Goal: Use online tool/utility: Utilize a website feature to perform a specific function

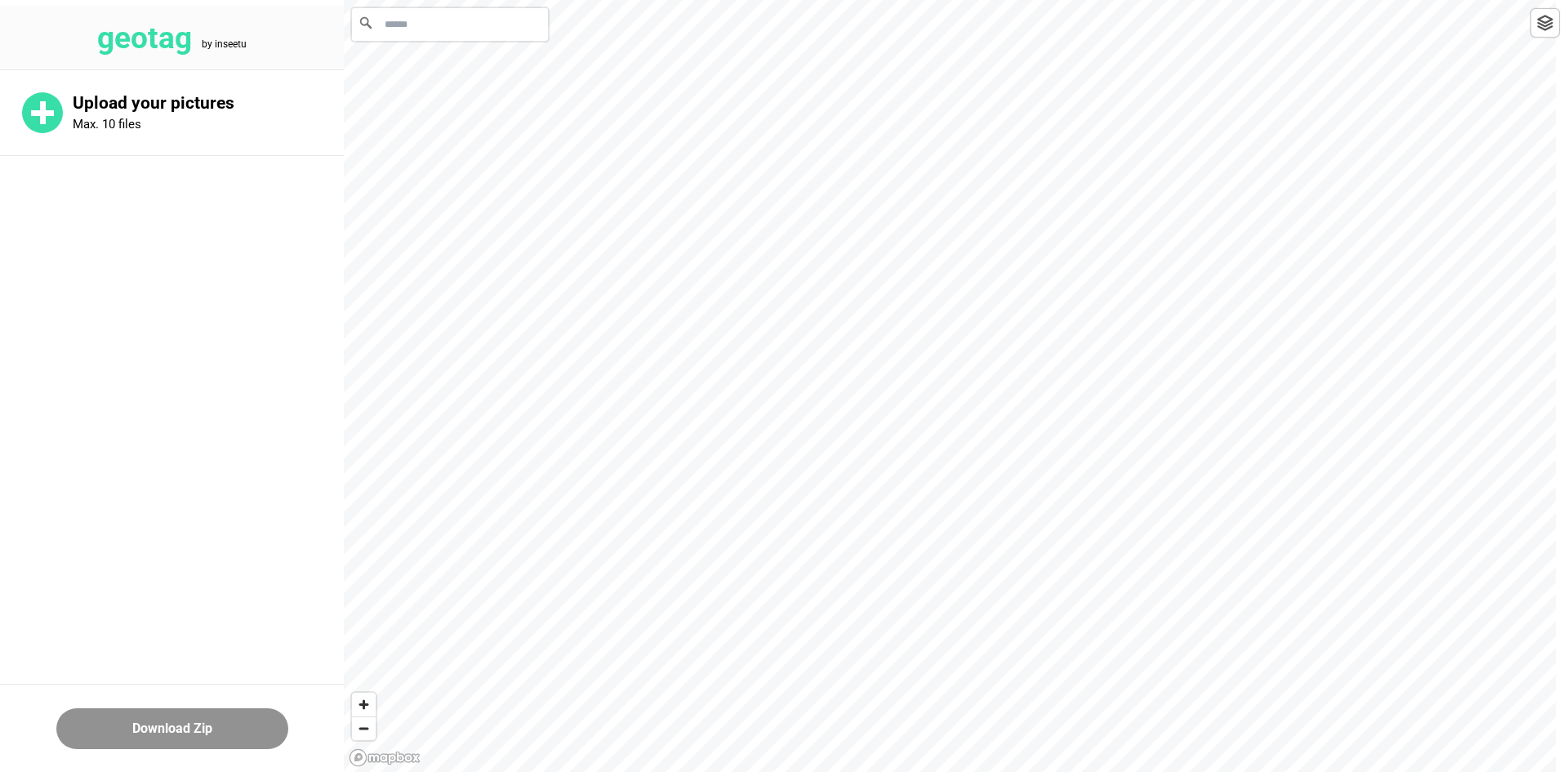
click at [168, 469] on main "Upload your pictures Max. 10 files" at bounding box center [172, 331] width 344 height 524
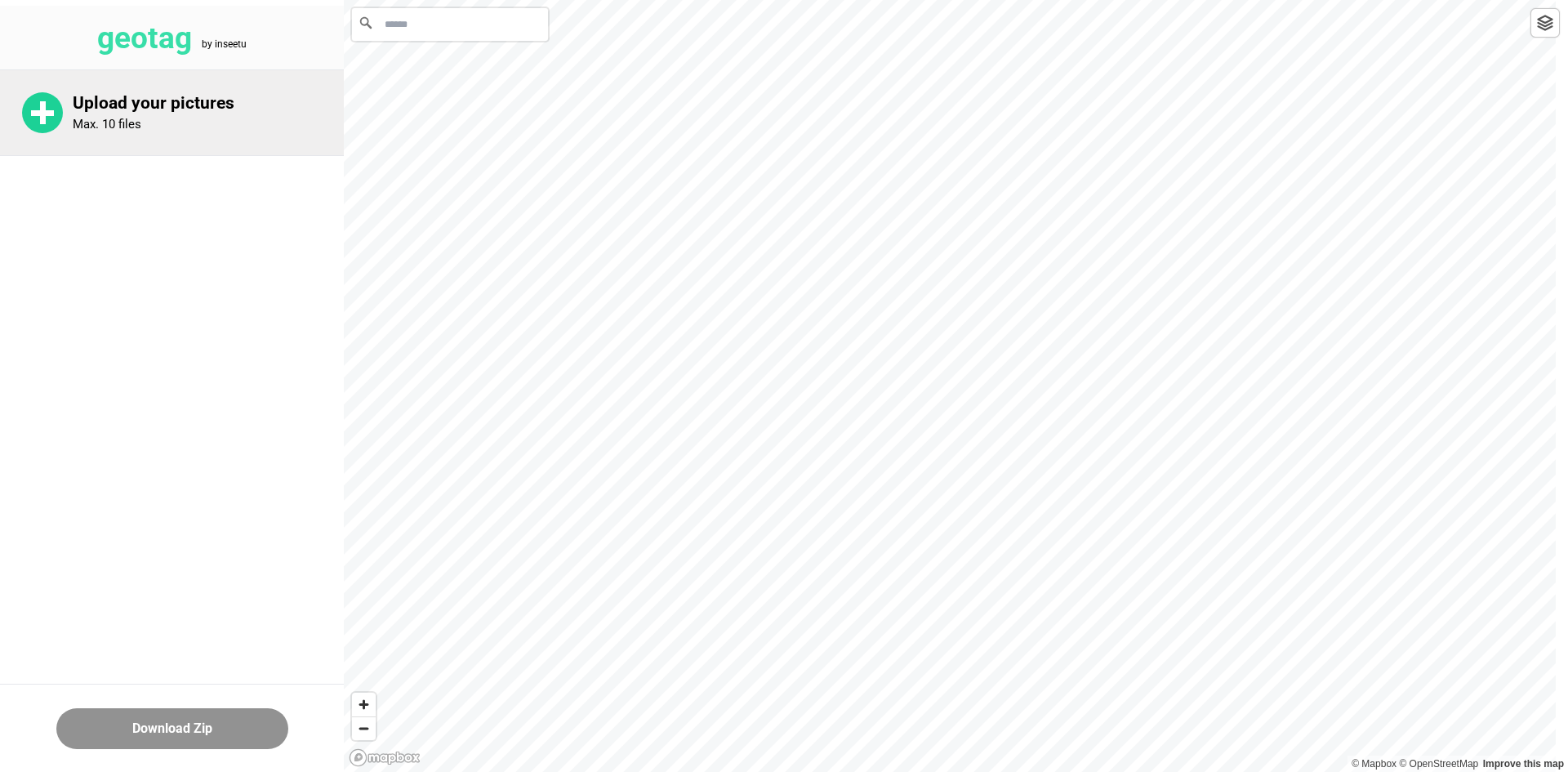
click at [159, 145] on div "Upload your pictures Max. 10 files" at bounding box center [172, 112] width 344 height 85
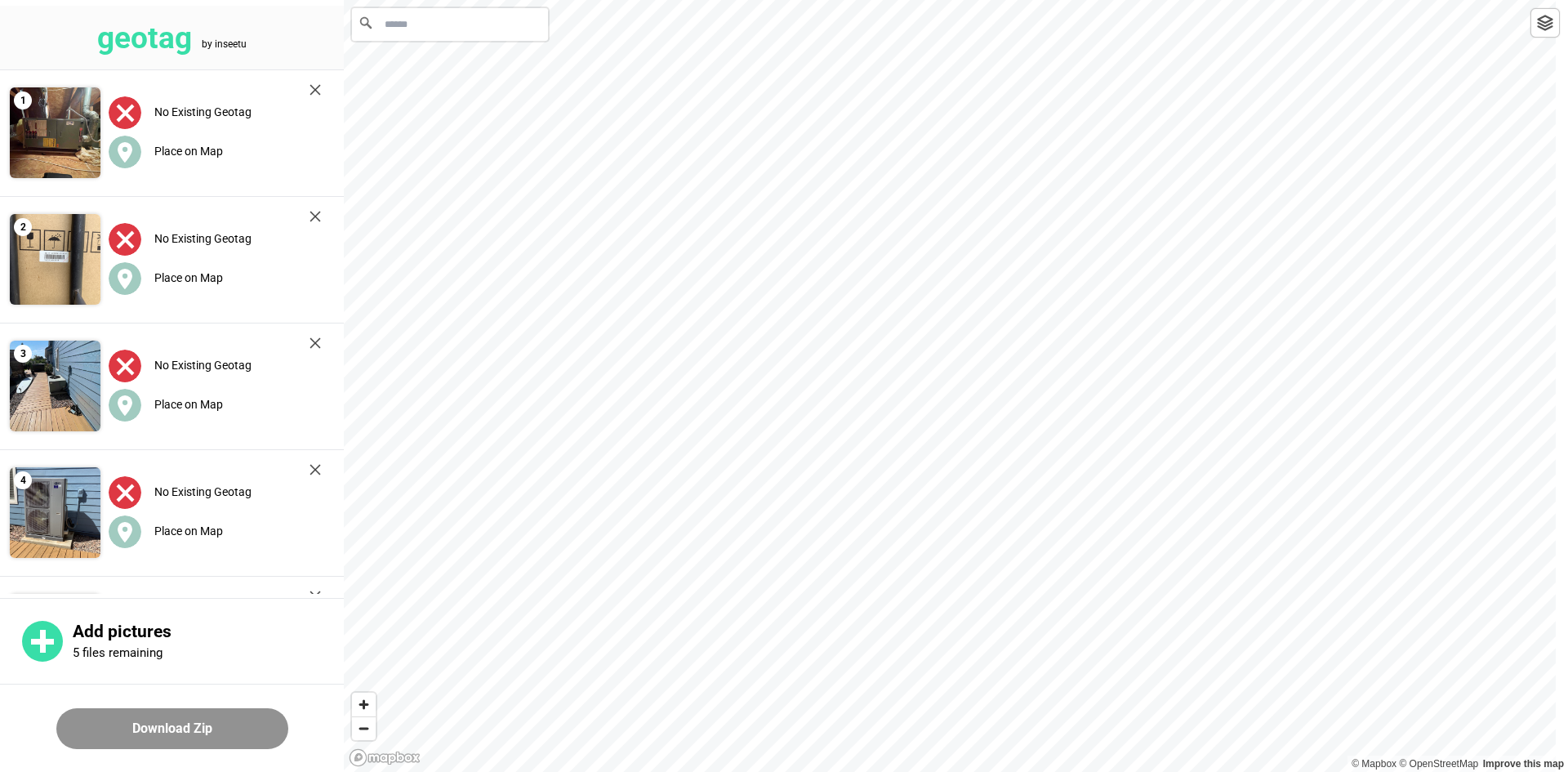
click at [408, 23] on input "Search" at bounding box center [450, 25] width 196 height 33
paste input "**********"
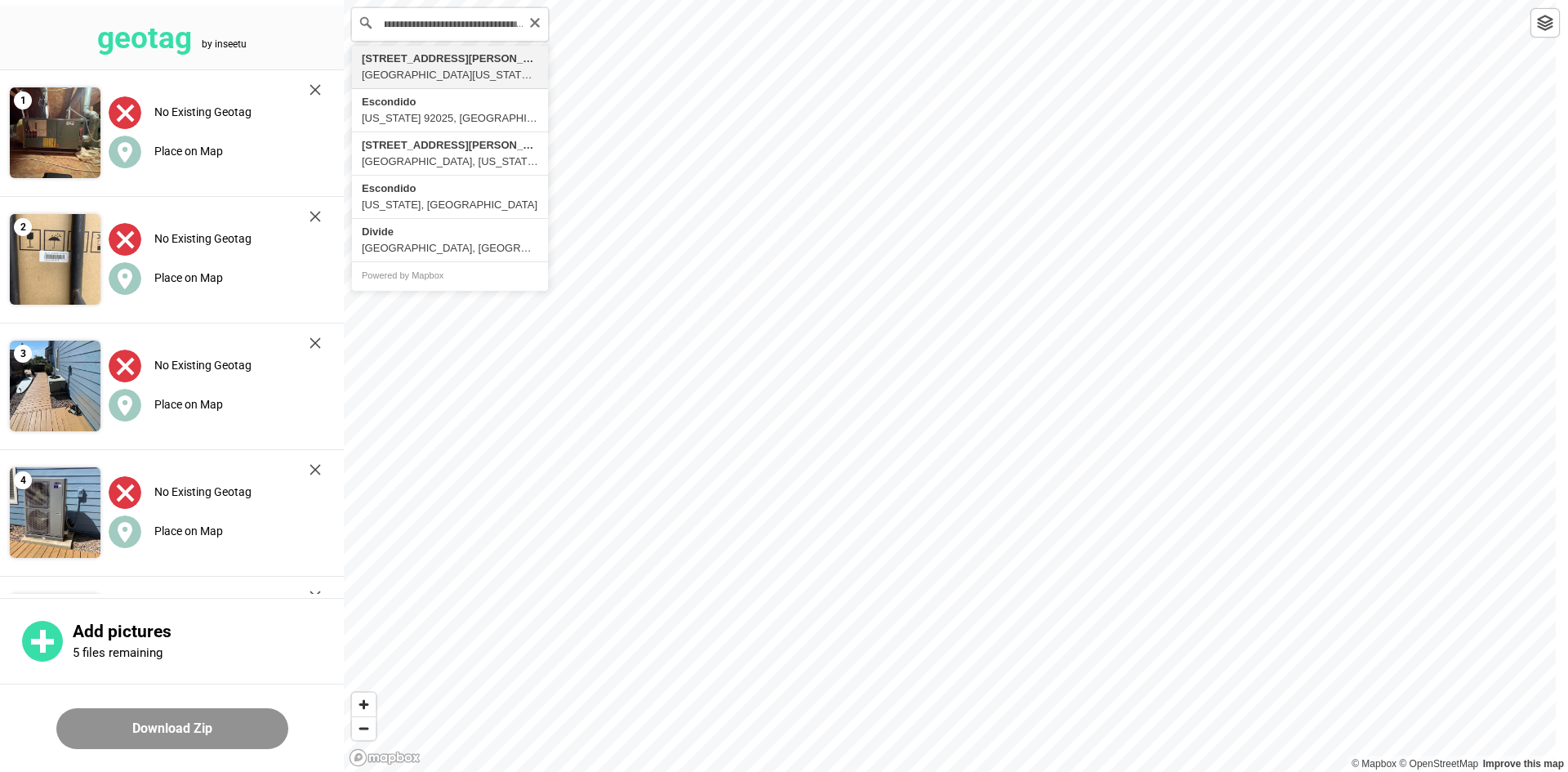
type input "**********"
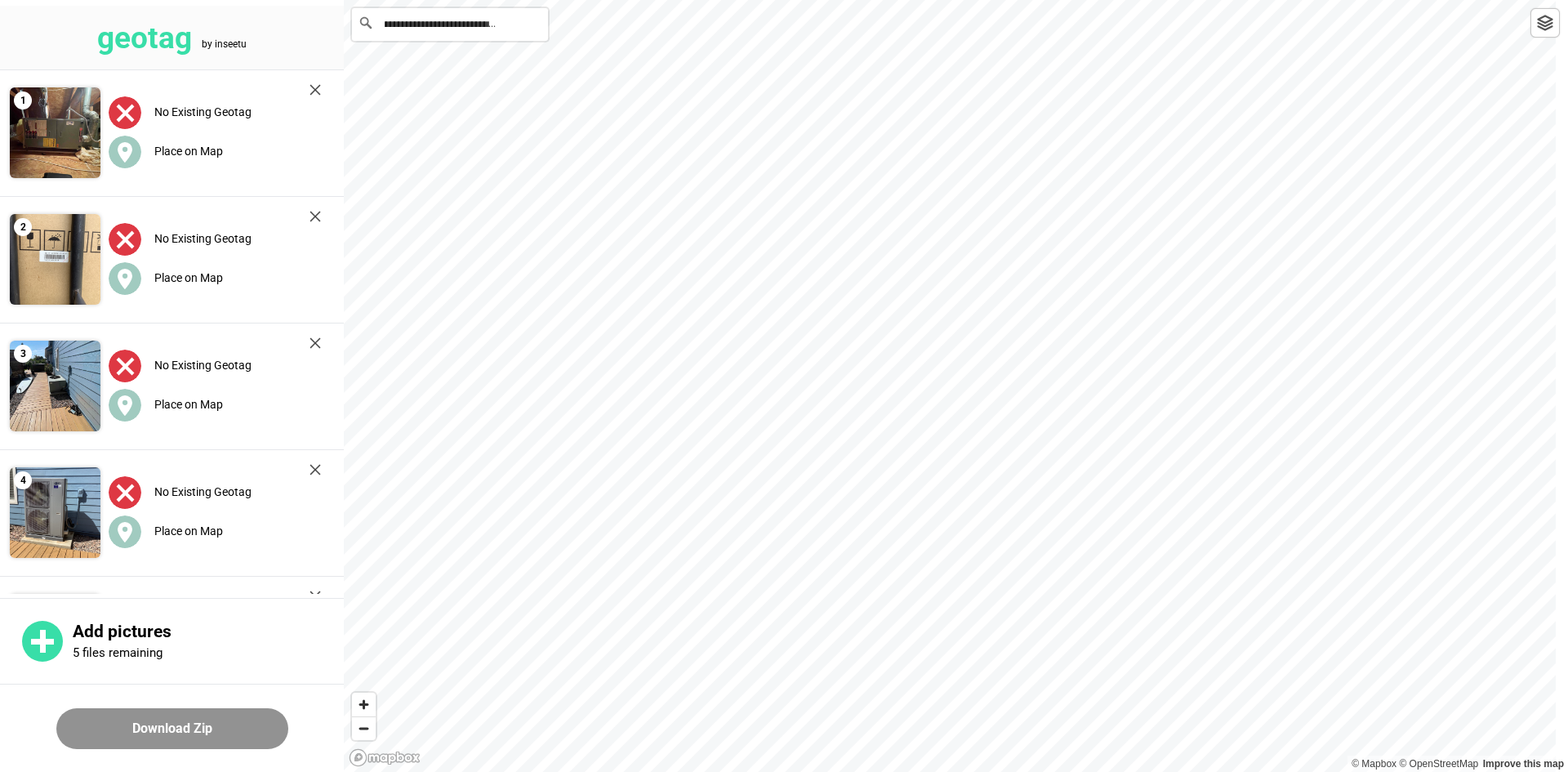
scroll to position [0, 0]
click at [185, 156] on label "Place on Map" at bounding box center [188, 151] width 68 height 13
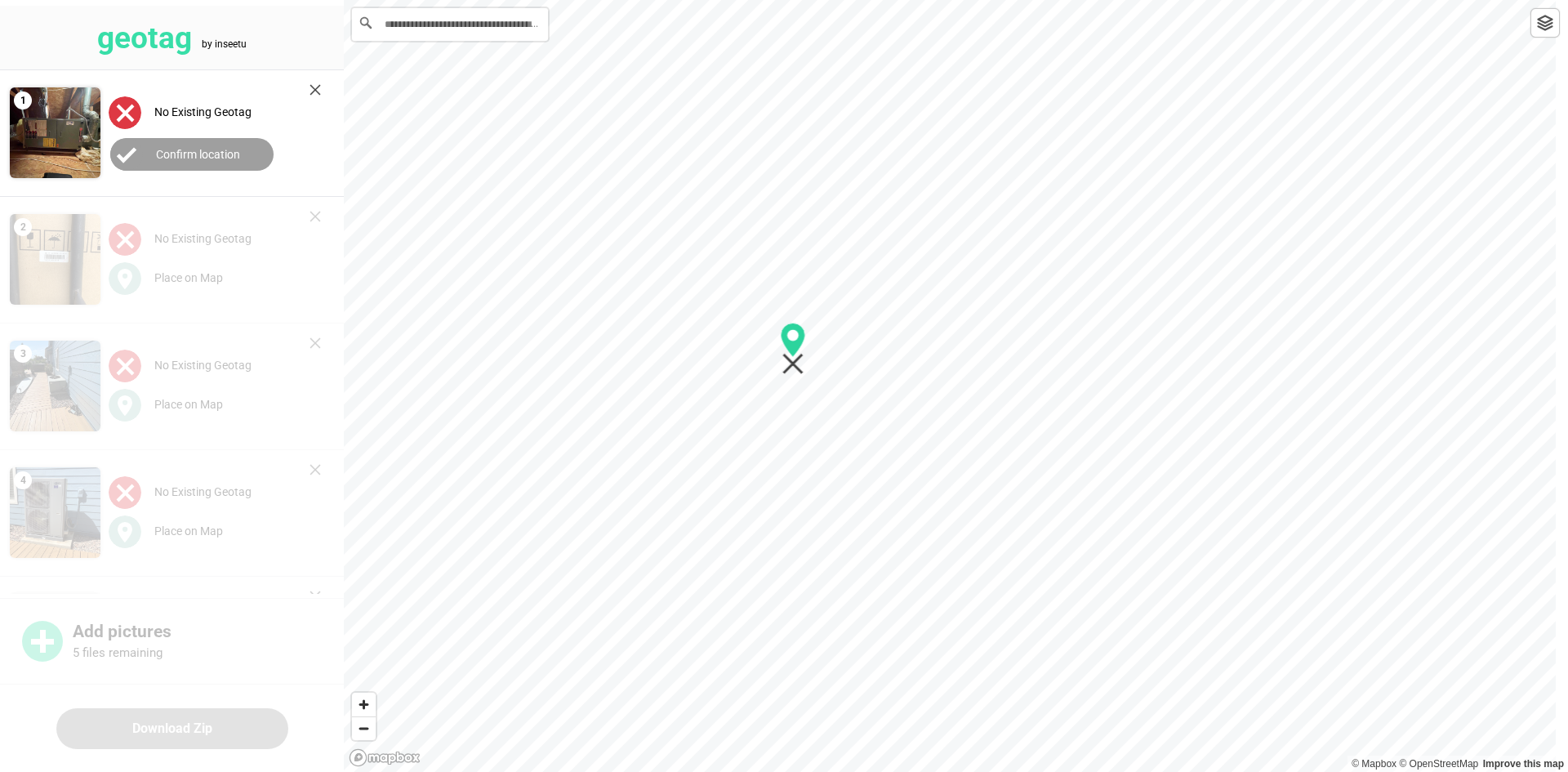
drag, startPoint x: 791, startPoint y: 392, endPoint x: 790, endPoint y: 365, distance: 27.0
click at [791, 368] on icon "Map marker" at bounding box center [793, 349] width 25 height 53
click at [227, 157] on label "Confirm location" at bounding box center [198, 155] width 84 height 13
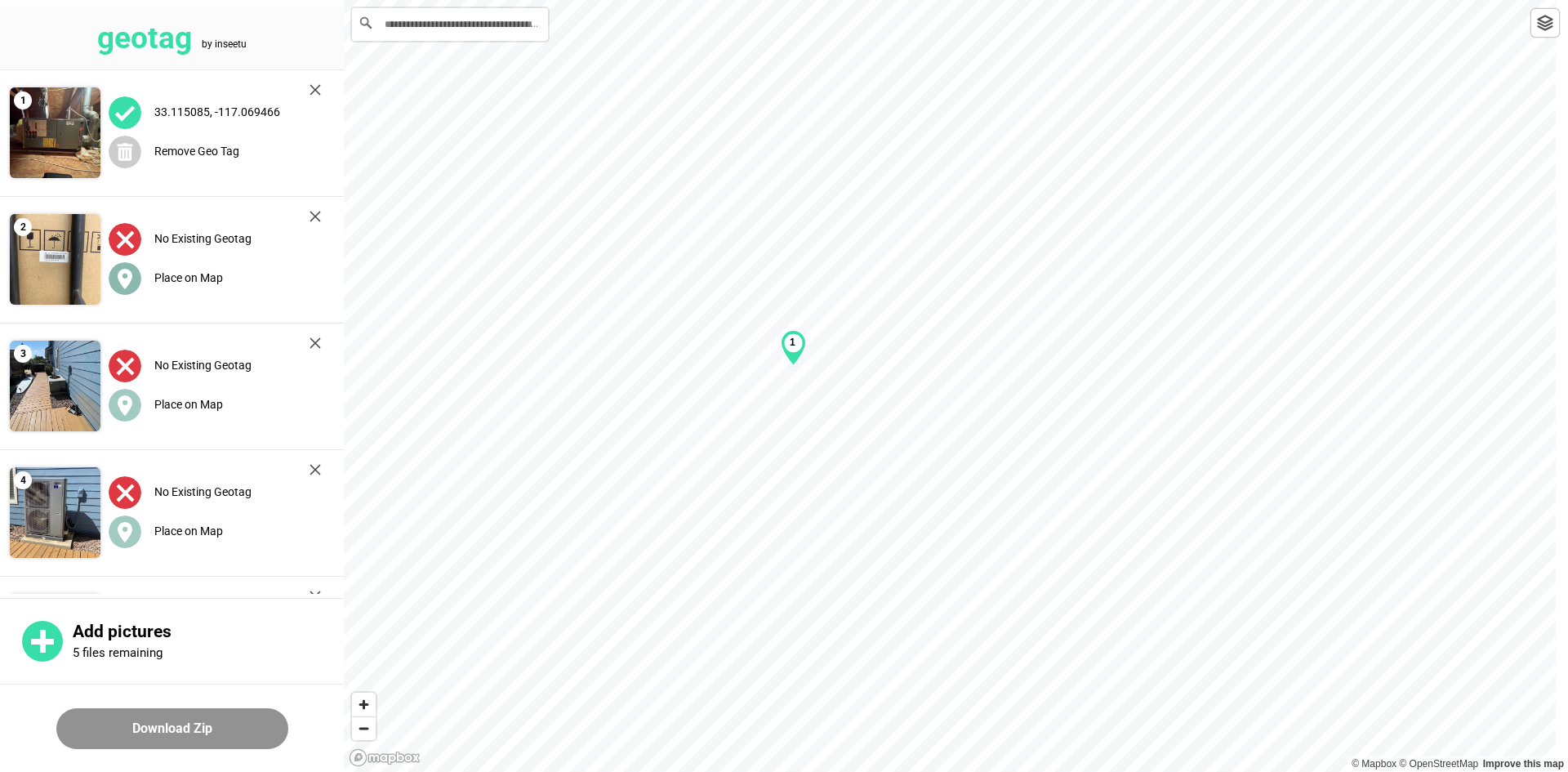
click at [182, 271] on label "Place on Map" at bounding box center [188, 278] width 68 height 13
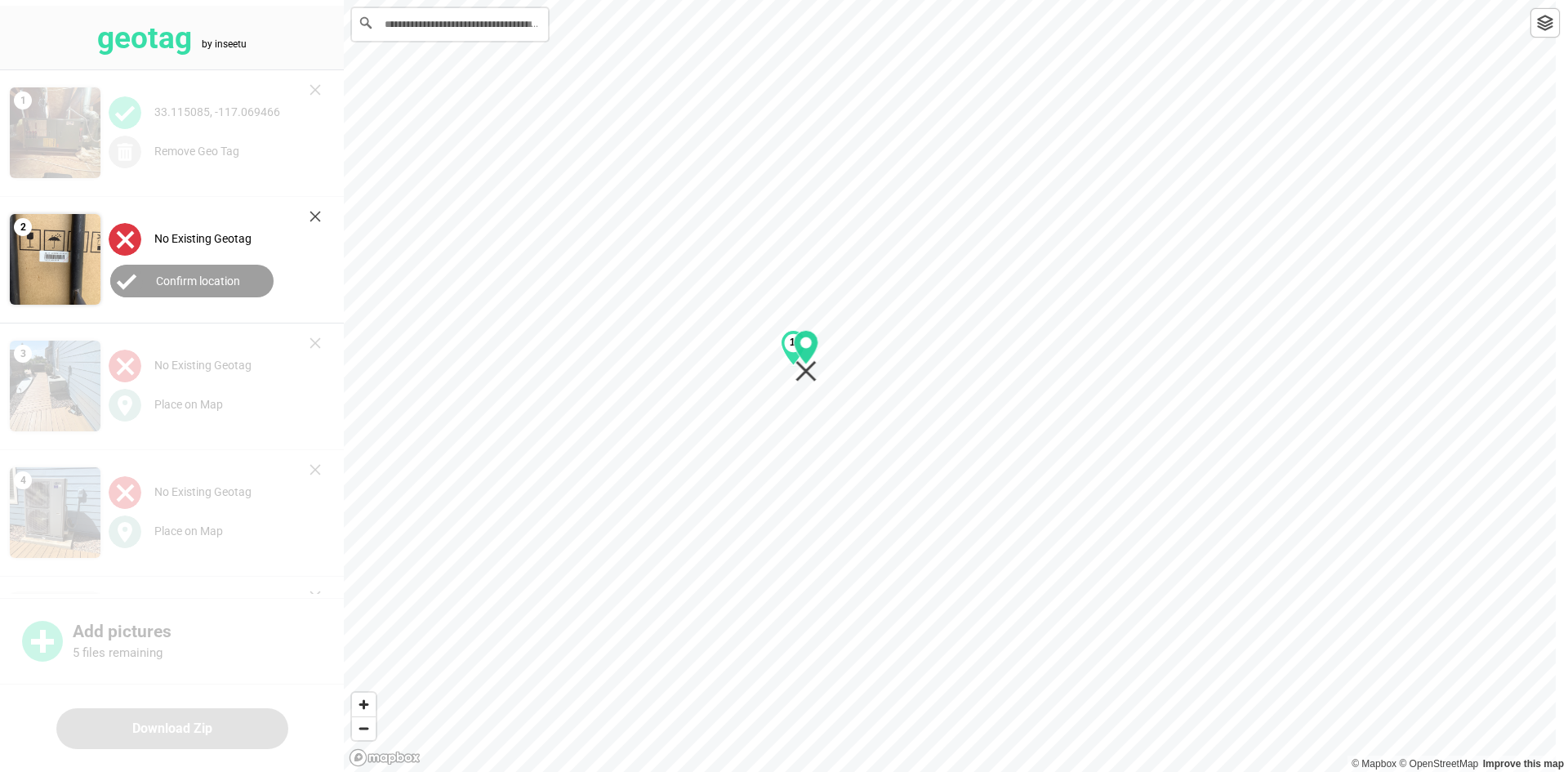
click at [819, 0] on div "1" at bounding box center [955, 0] width 1224 height 0
click at [176, 281] on label "Confirm location" at bounding box center [198, 281] width 84 height 13
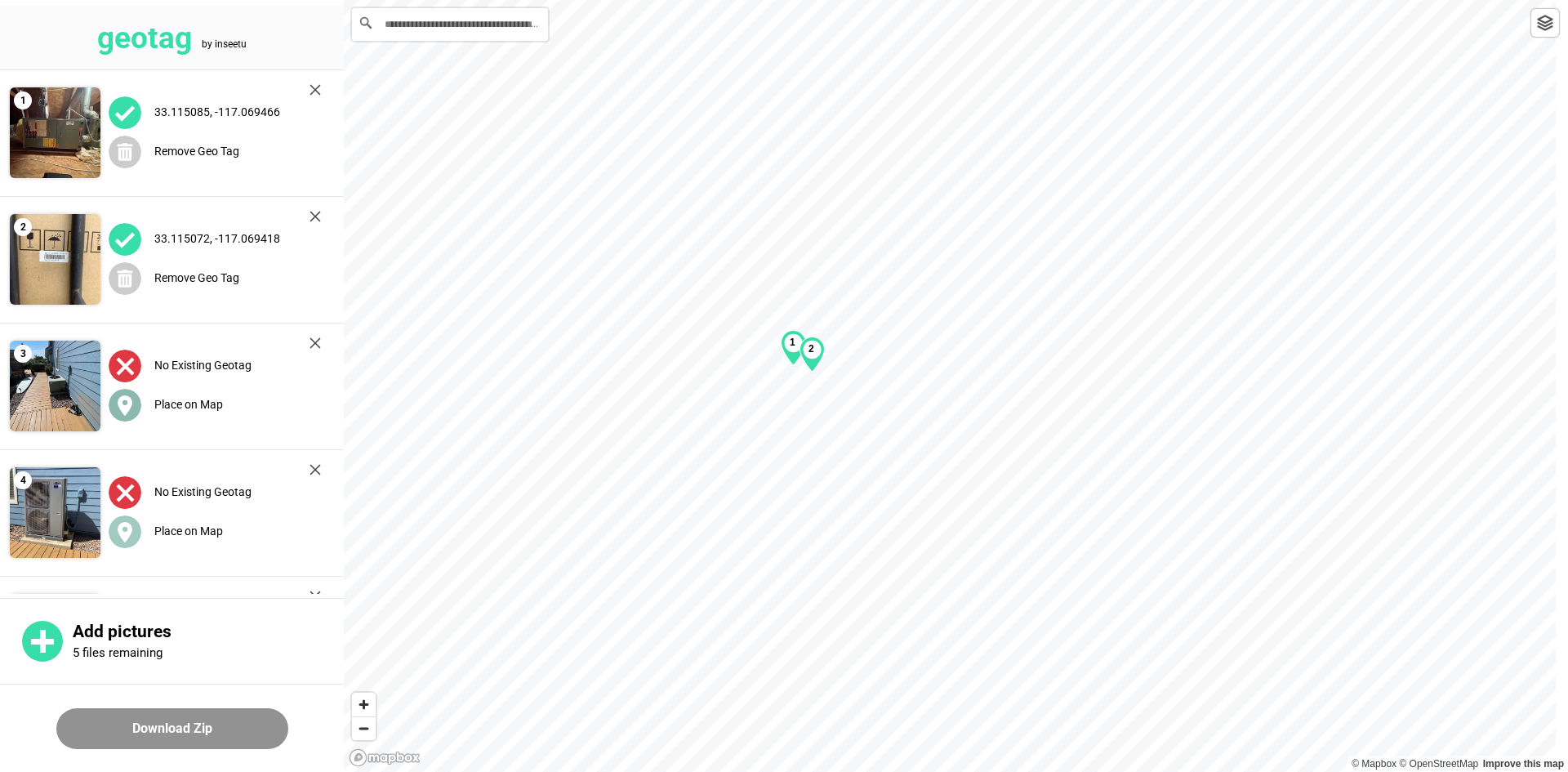
click at [164, 396] on div "Place on Map" at bounding box center [214, 404] width 212 height 34
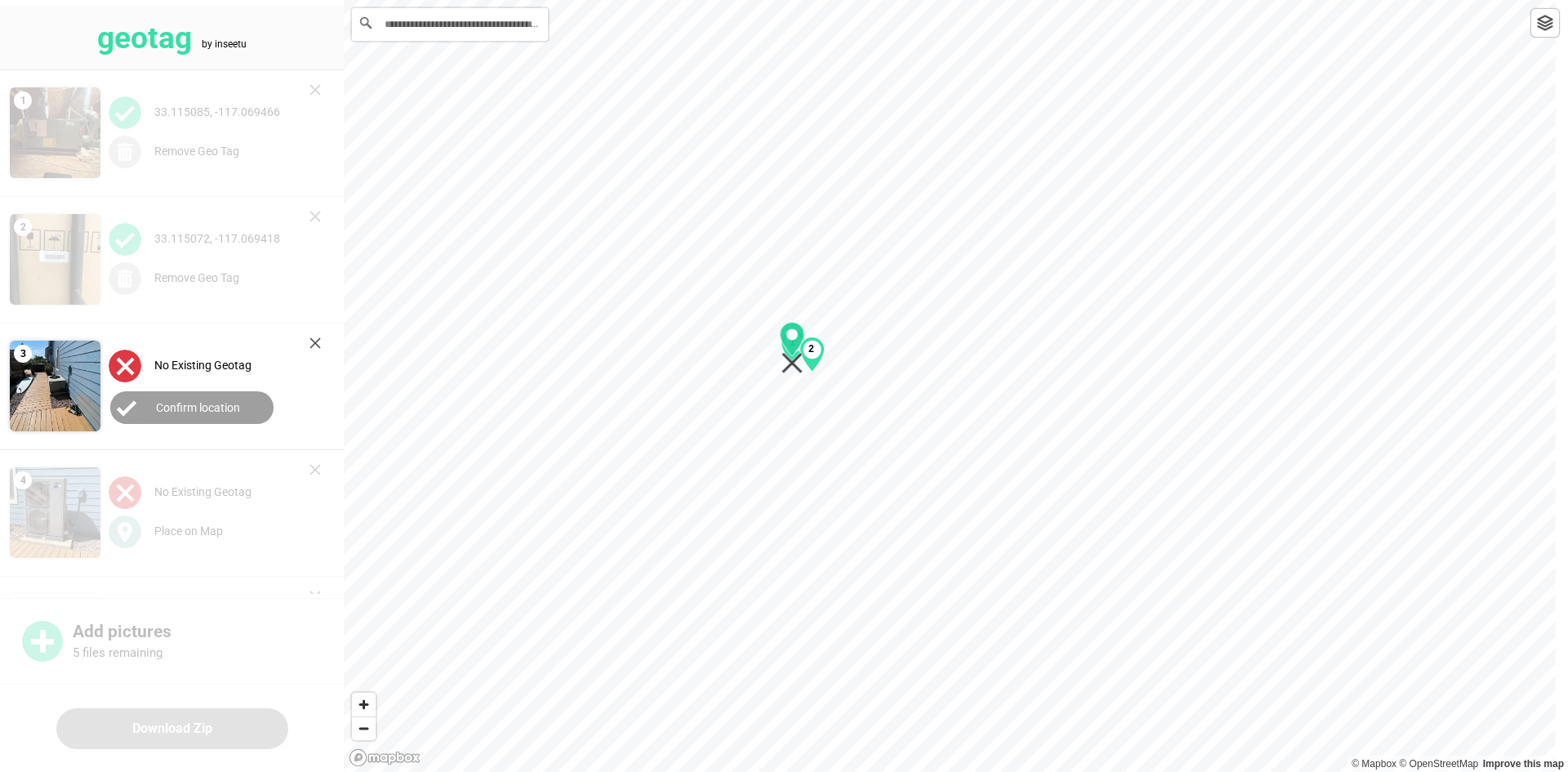
drag, startPoint x: 943, startPoint y: 412, endPoint x: 807, endPoint y: 373, distance: 141.5
click at [785, 373] on icon "Map marker" at bounding box center [792, 348] width 25 height 53
click at [228, 405] on label "Confirm location" at bounding box center [198, 408] width 84 height 13
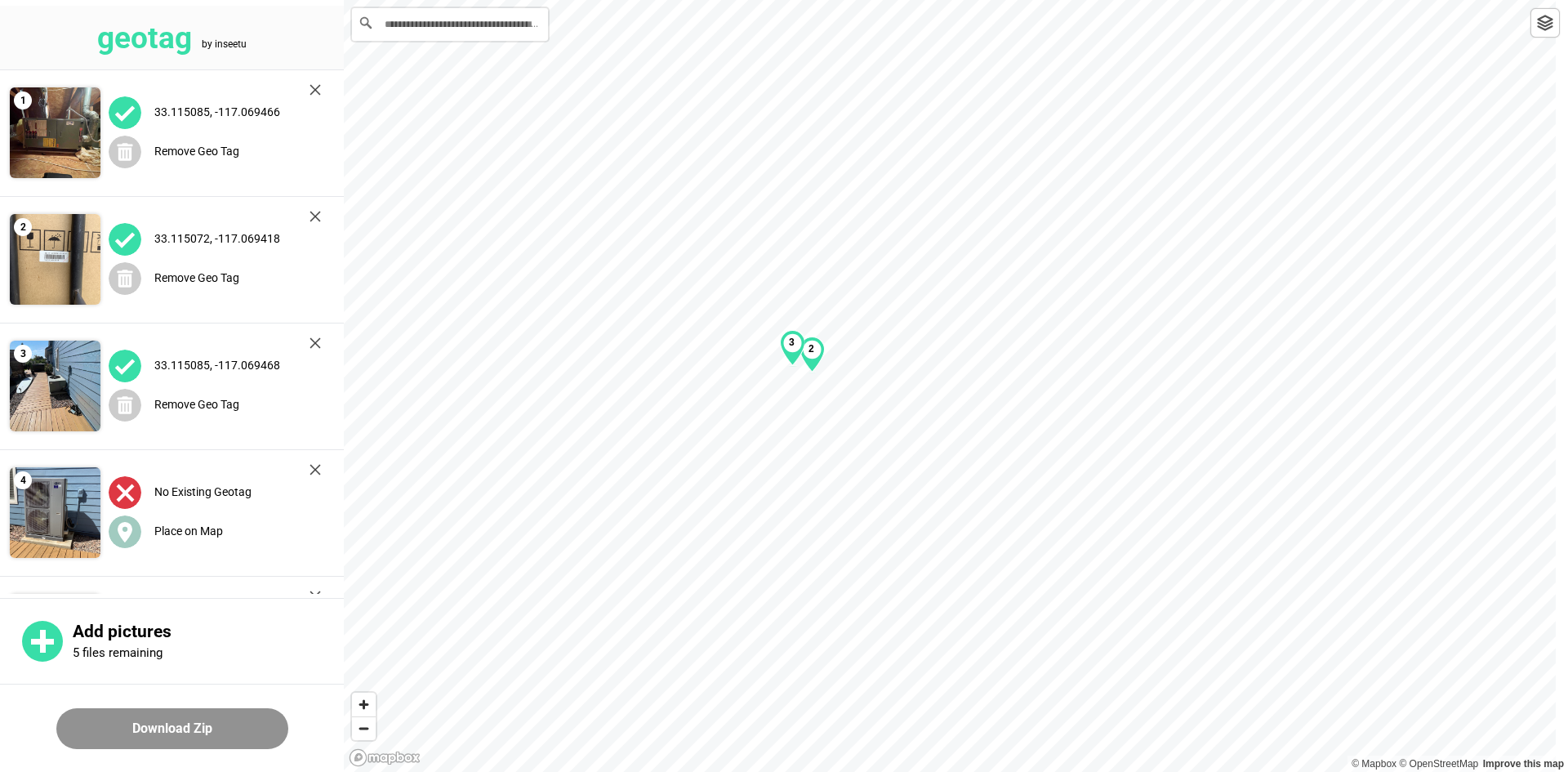
drag, startPoint x: 193, startPoint y: 524, endPoint x: 313, endPoint y: 502, distance: 122.0
click at [195, 525] on label "Place on Map" at bounding box center [188, 531] width 68 height 13
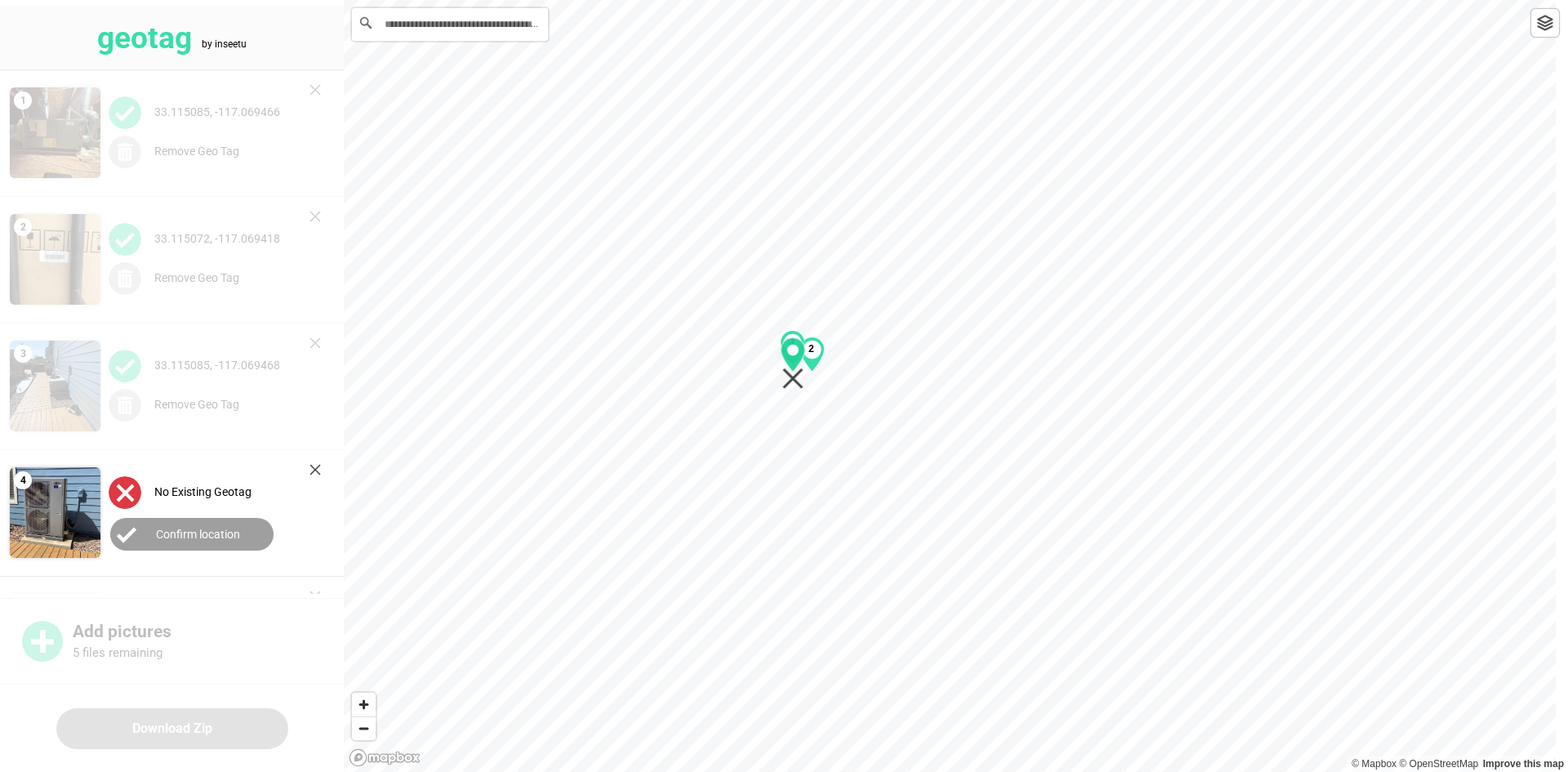
click at [804, 0] on div "1 2 3" at bounding box center [955, 0] width 1224 height 0
click at [807, 0] on div "1 2 3" at bounding box center [955, 0] width 1224 height 0
click at [228, 530] on label "Confirm location" at bounding box center [198, 534] width 84 height 13
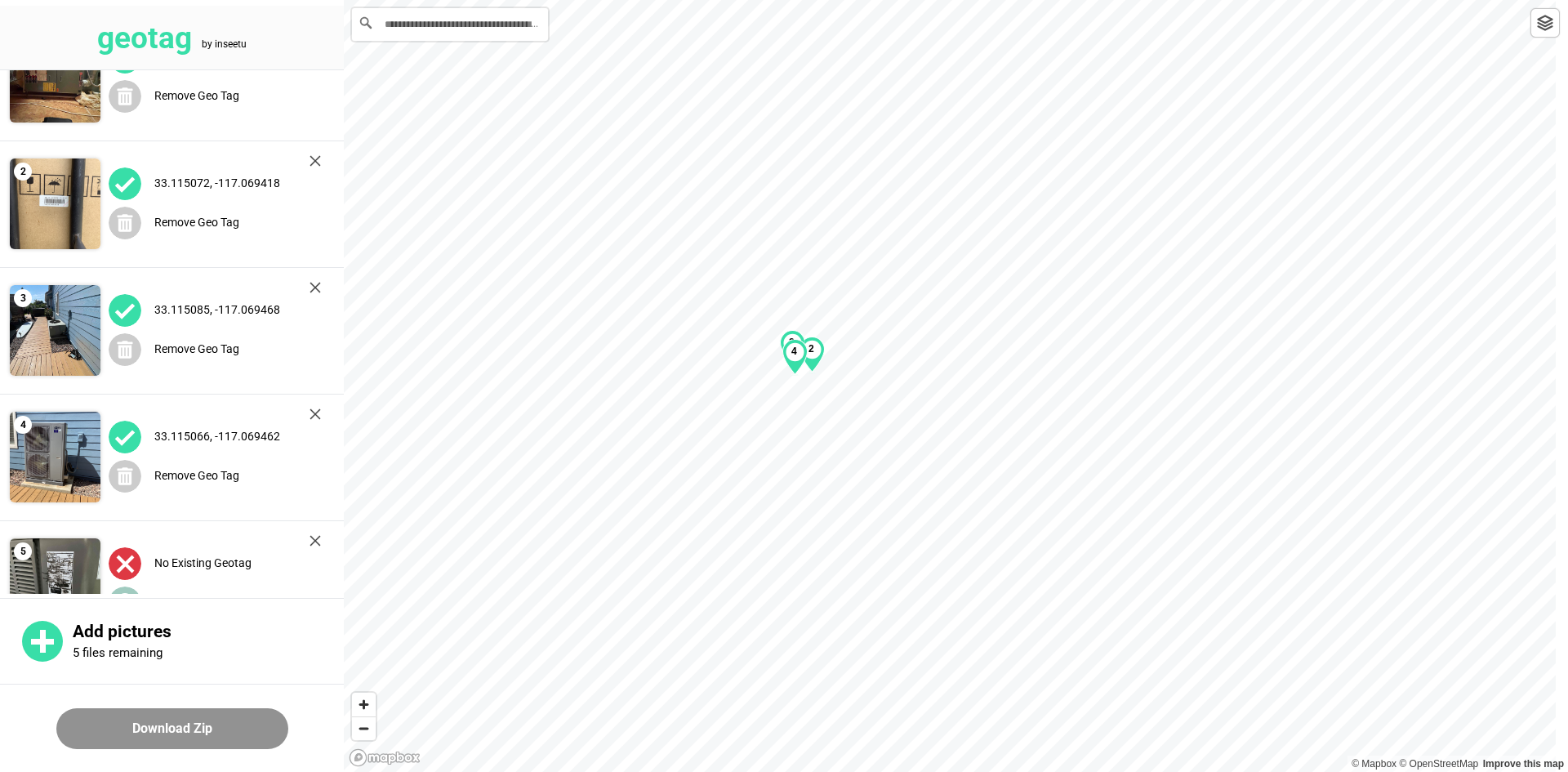
scroll to position [109, 0]
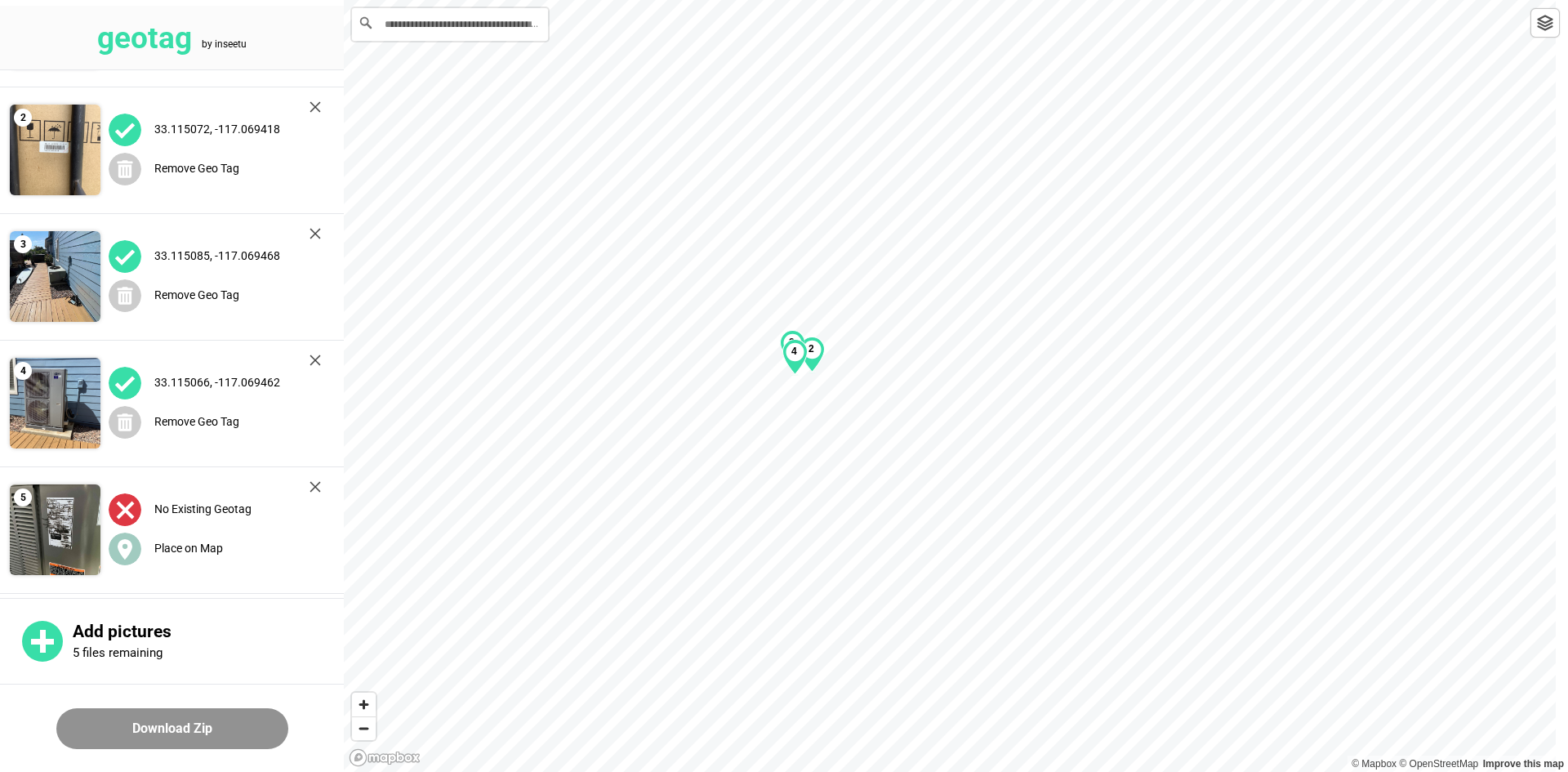
drag, startPoint x: 168, startPoint y: 548, endPoint x: 321, endPoint y: 520, distance: 155.5
click at [168, 549] on label "Place on Map" at bounding box center [188, 548] width 68 height 13
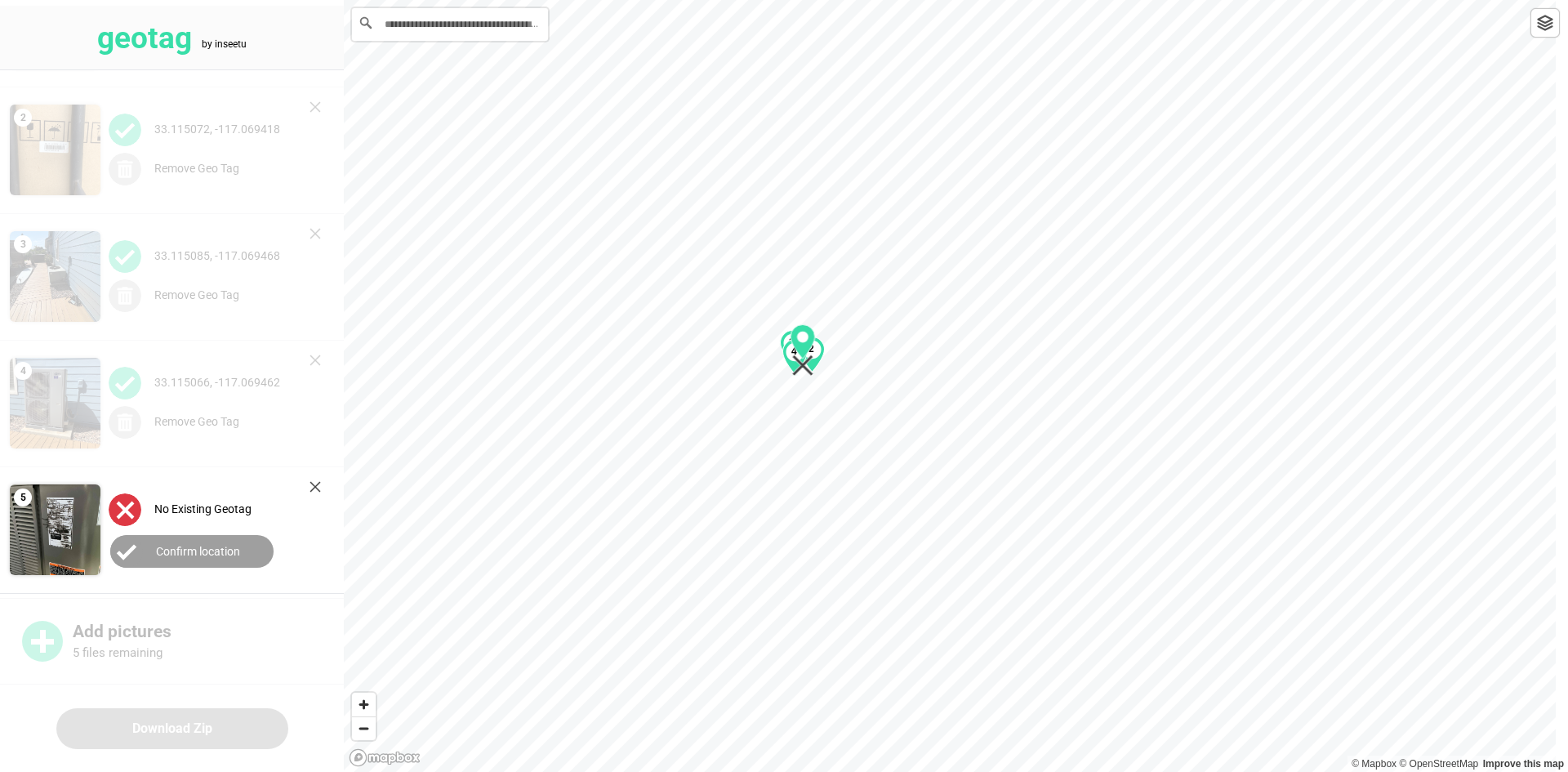
drag, startPoint x: 948, startPoint y: 402, endPoint x: 800, endPoint y: 366, distance: 152.3
click at [800, 366] on icon "Map marker" at bounding box center [803, 366] width 21 height 21
click at [172, 541] on button "Confirm location" at bounding box center [191, 552] width 164 height 33
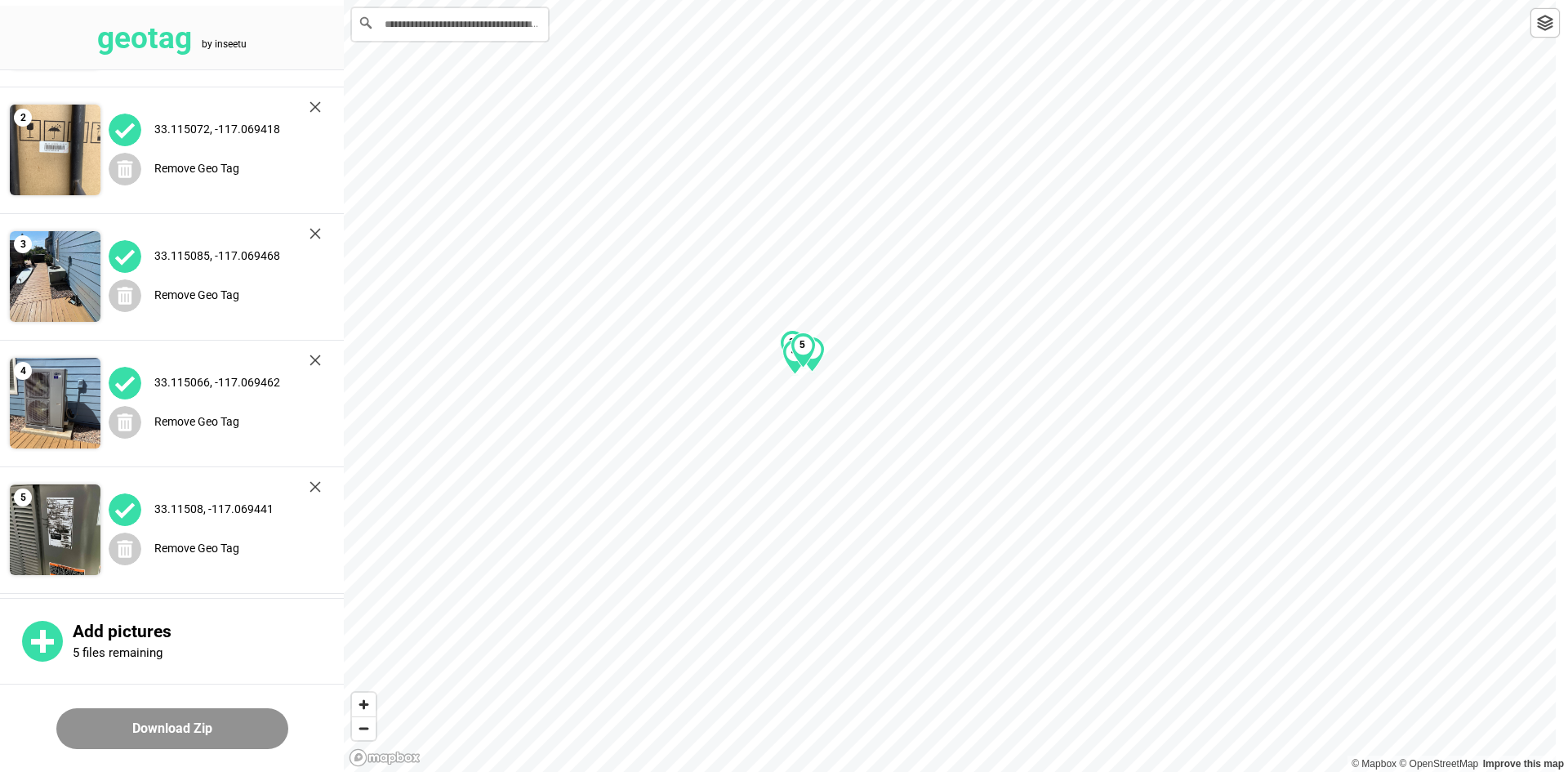
click at [222, 735] on button "Download Zip" at bounding box center [173, 728] width 232 height 41
